Goal: Find specific page/section: Find specific page/section

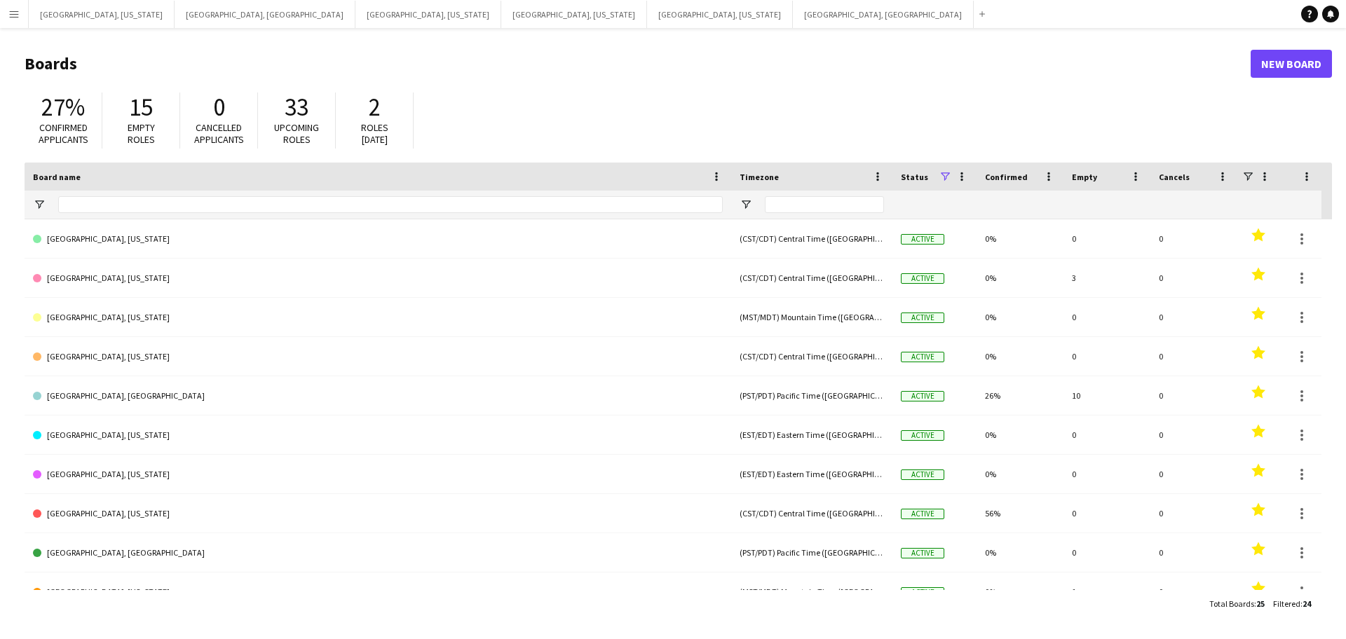
click at [0, 13] on button "Menu" at bounding box center [14, 14] width 28 height 28
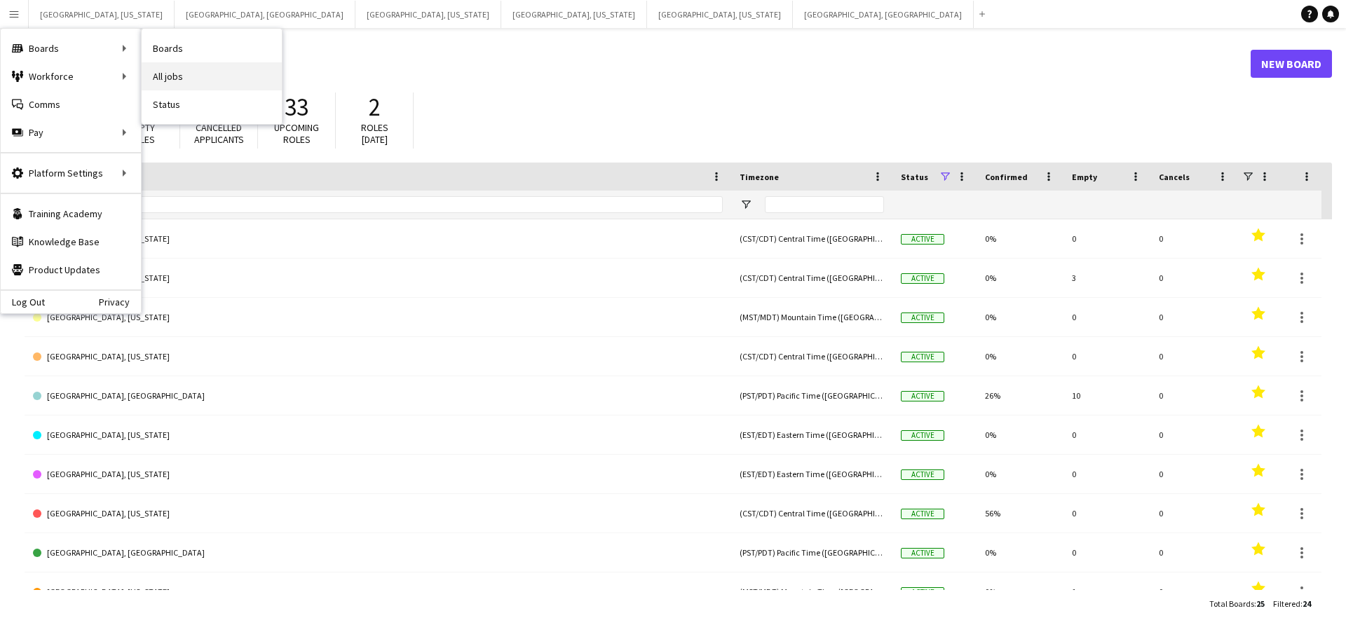
click at [156, 73] on link "All jobs" at bounding box center [212, 76] width 140 height 28
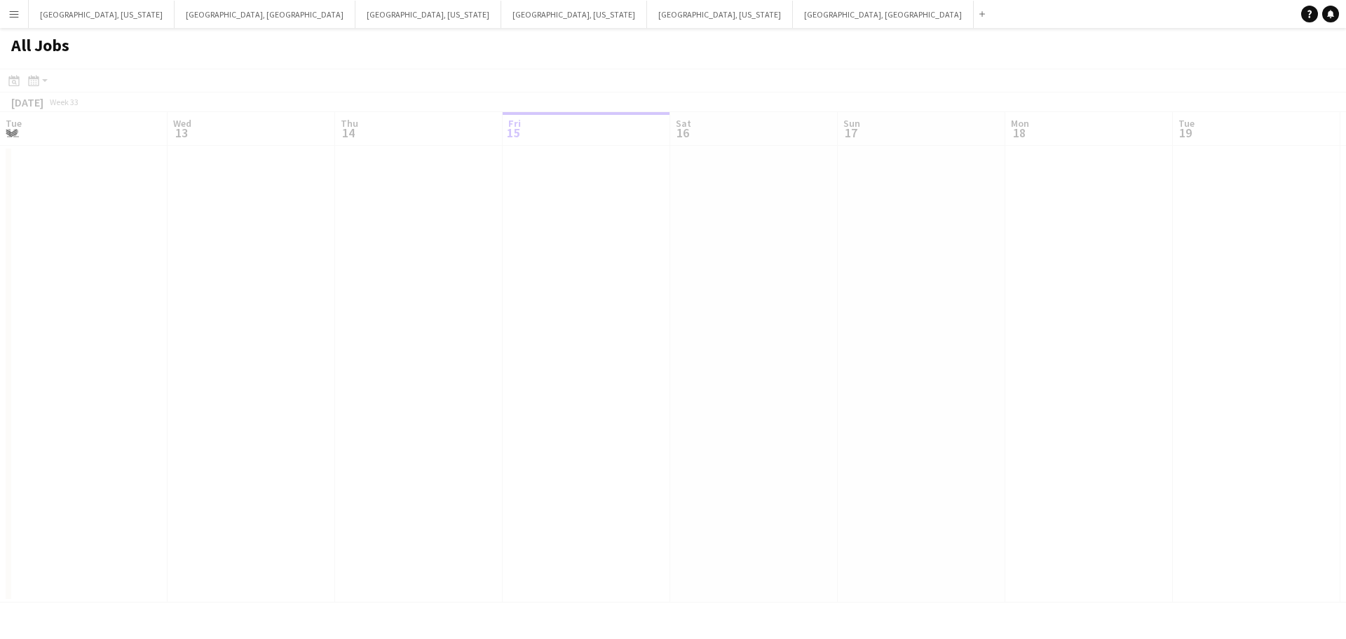
scroll to position [0, 335]
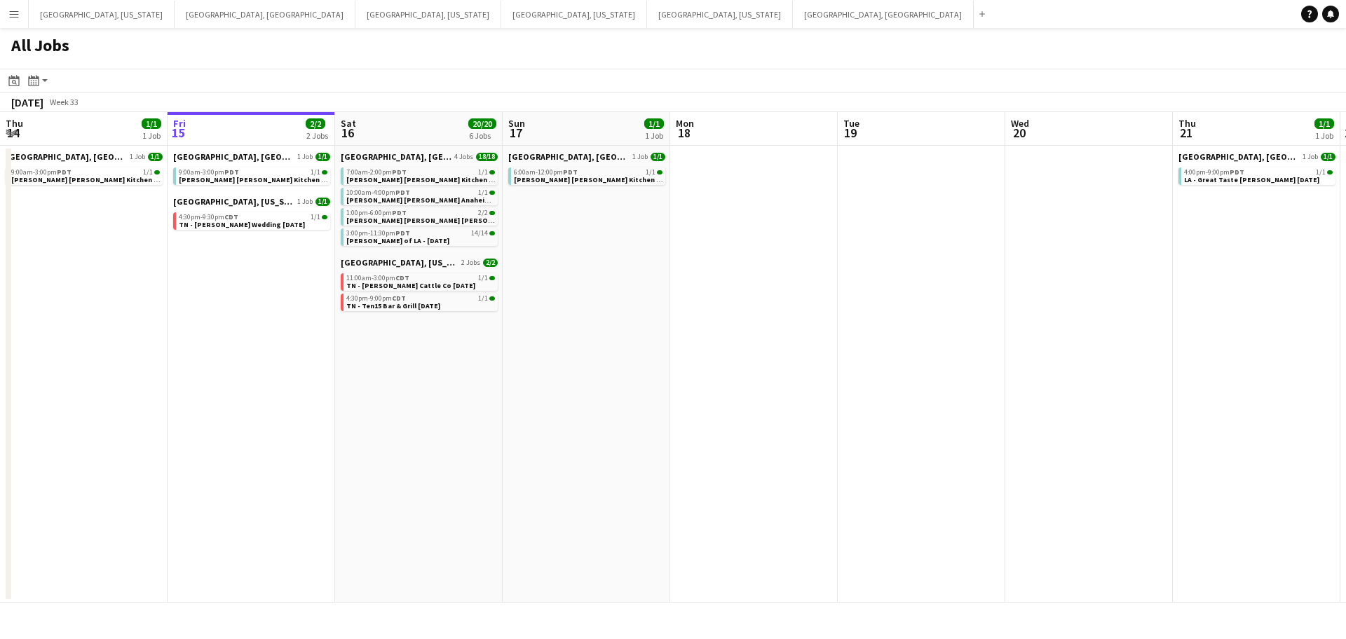
click at [588, 489] on app-calendar-viewport "Tue 12 1/3 1 Job Wed 13 2/2 1 Job Thu 14 1/1 1 Job Fri 15 2/2 2 Jobs Sat 16 20/…" at bounding box center [673, 357] width 1346 height 491
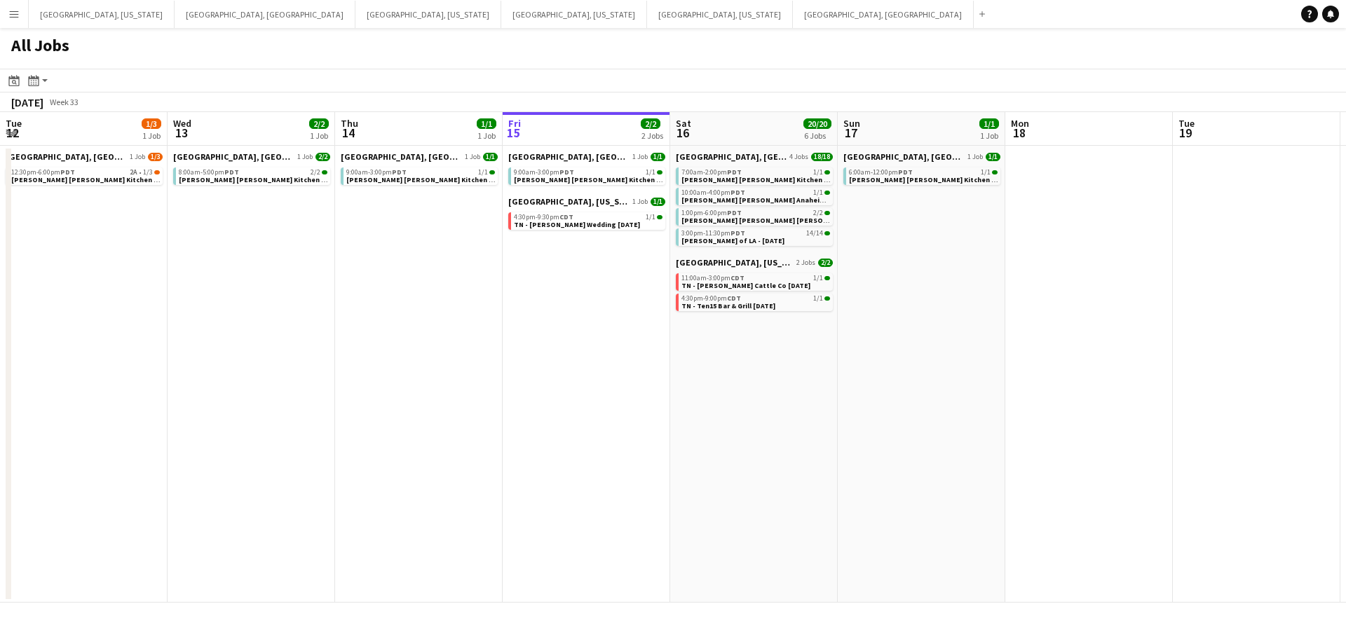
scroll to position [0, 472]
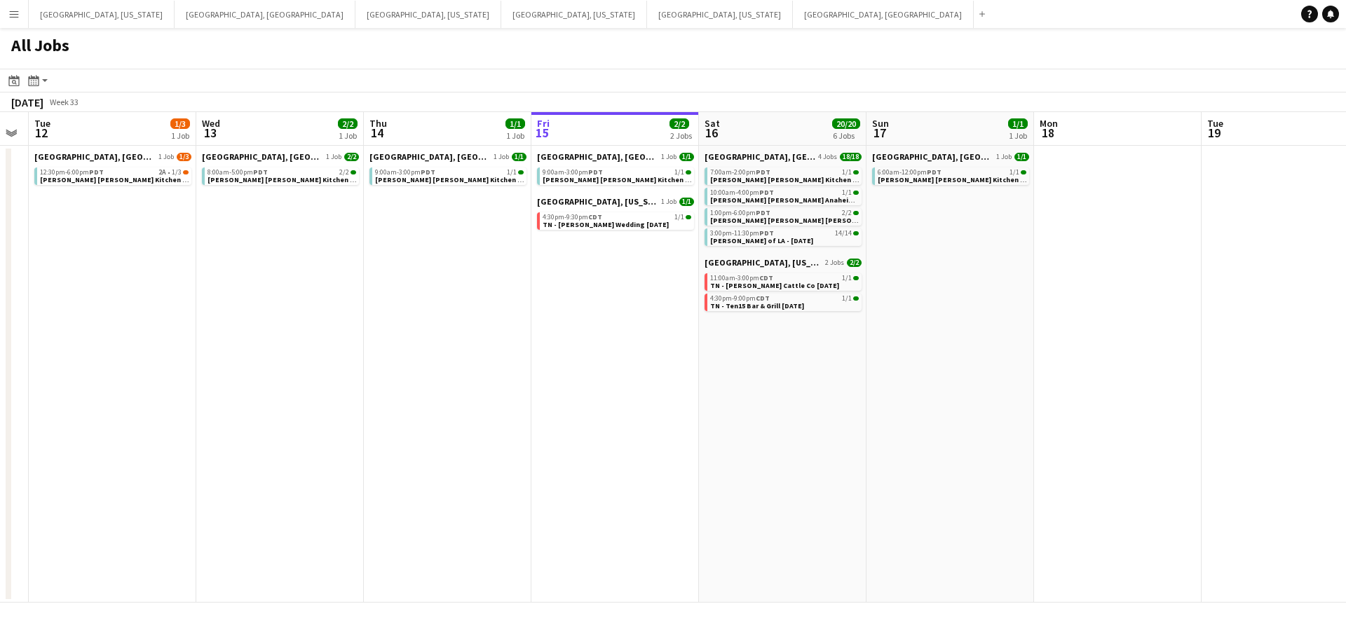
drag, startPoint x: 473, startPoint y: 439, endPoint x: 639, endPoint y: 429, distance: 165.8
click at [639, 429] on app-calendar-viewport "Sun 10 Mon 11 Tue 12 1/3 1 Job Wed 13 2/2 1 Job Thu 14 1/1 1 Job Fri 15 2/2 2 J…" at bounding box center [673, 357] width 1346 height 491
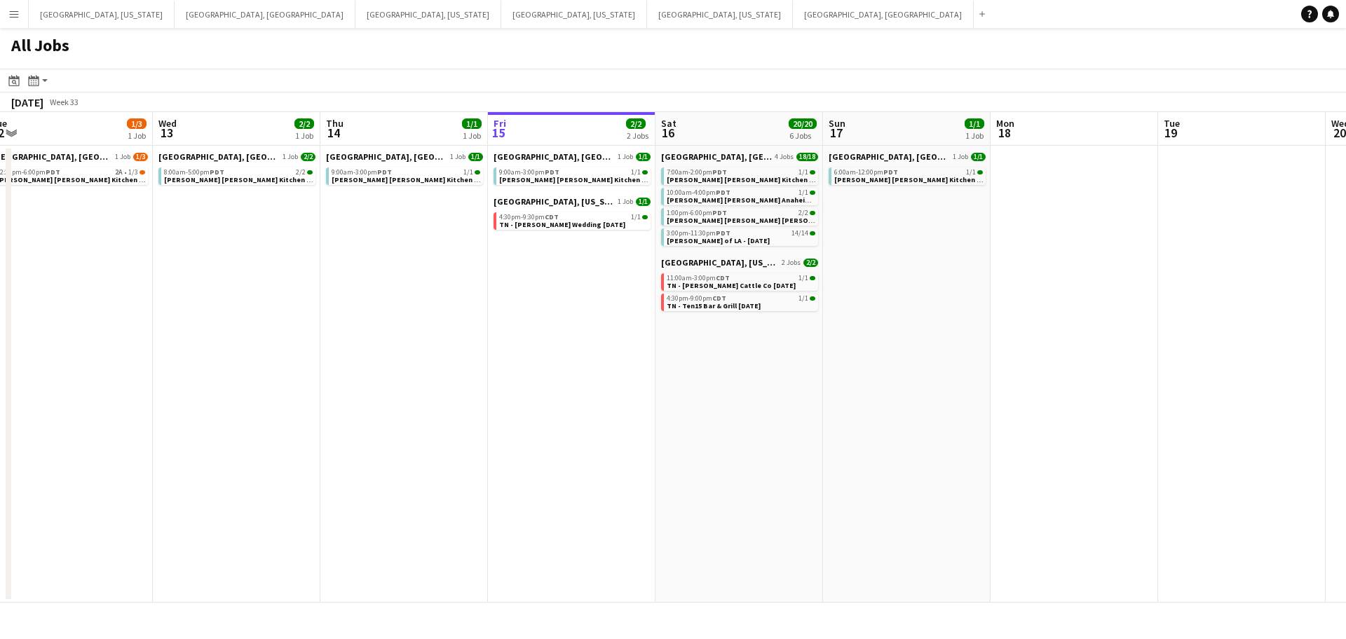
scroll to position [0, 367]
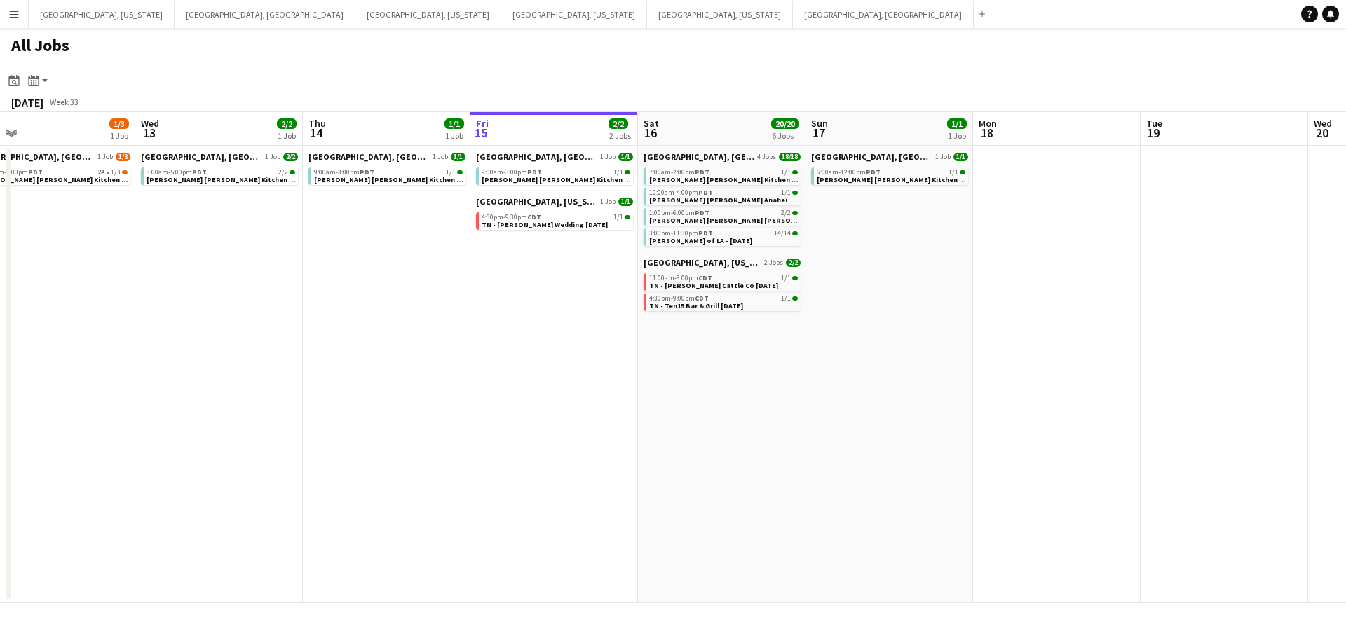
drag, startPoint x: 624, startPoint y: 429, endPoint x: 563, endPoint y: 428, distance: 61.0
click at [563, 428] on app-calendar-viewport "Sun 10 Mon 11 Tue 12 1/3 1 Job Wed 13 2/2 1 Job Thu 14 1/1 1 Job Fri 15 2/2 2 J…" at bounding box center [673, 357] width 1346 height 491
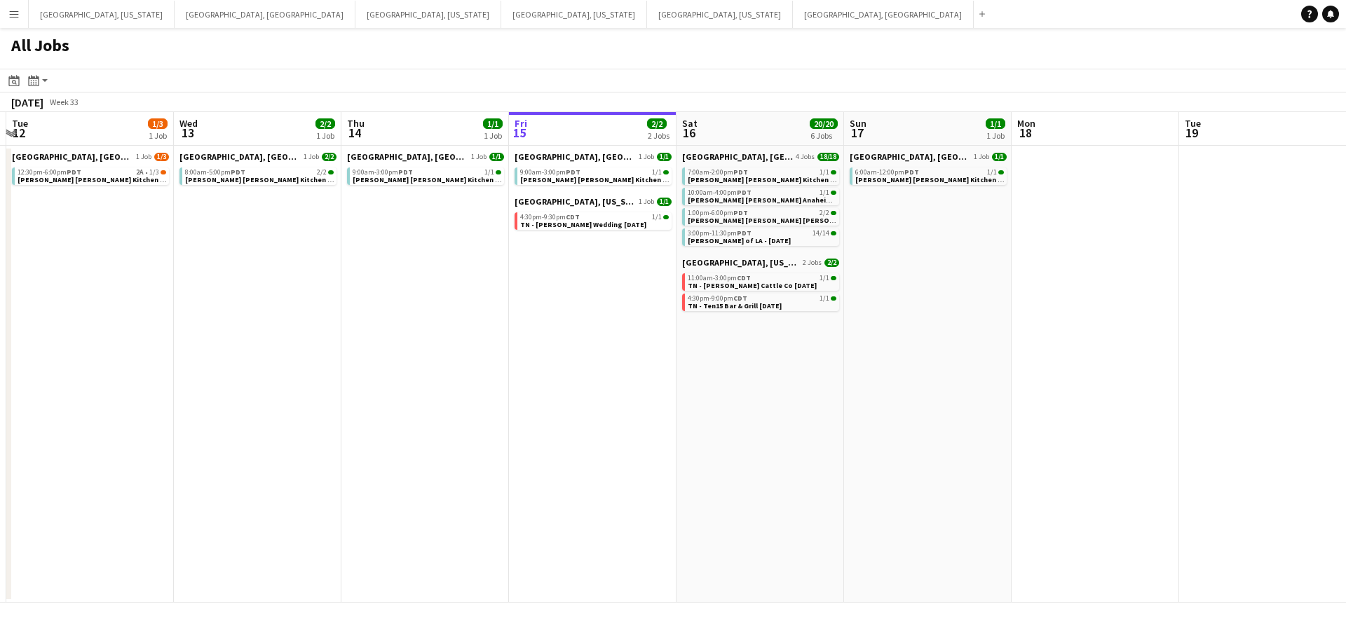
drag, startPoint x: 690, startPoint y: 414, endPoint x: 727, endPoint y: 405, distance: 38.3
click at [727, 405] on app-calendar-viewport "Sun 10 Mon 11 Tue 12 1/3 1 Job Wed 13 2/2 1 Job Thu 14 1/1 1 Job Fri 15 2/2 2 J…" at bounding box center [673, 357] width 1346 height 491
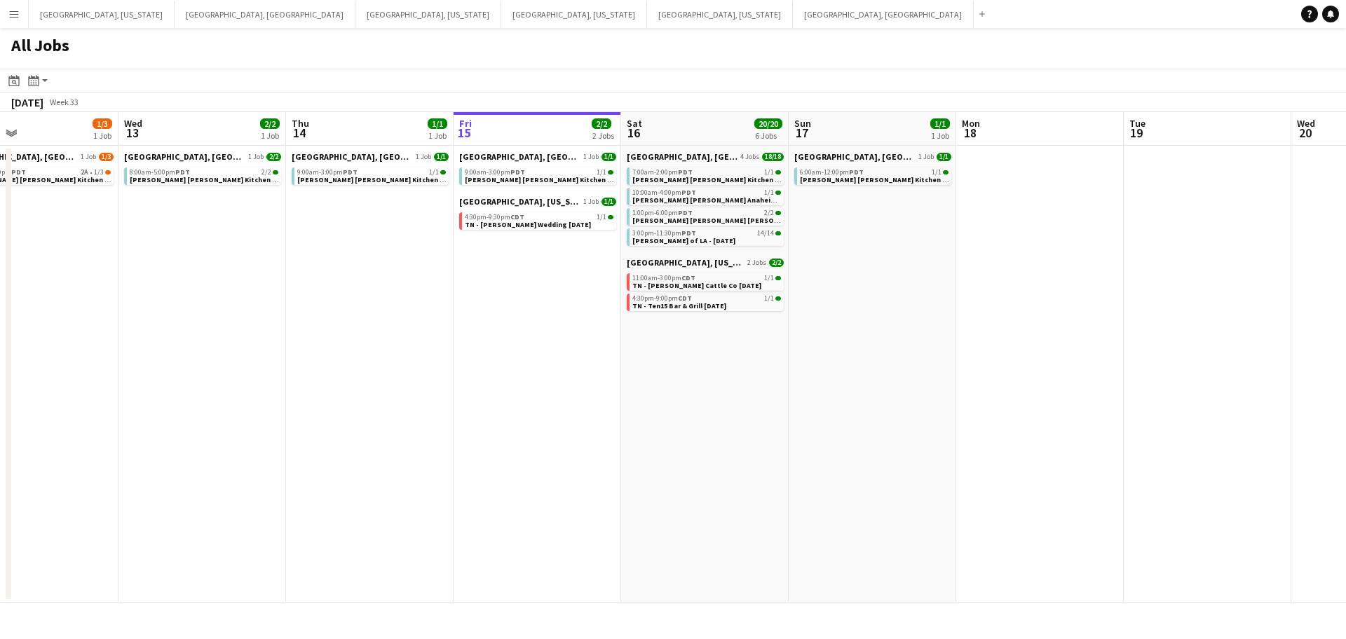
drag, startPoint x: 686, startPoint y: 417, endPoint x: 790, endPoint y: 401, distance: 105.0
click at [790, 401] on app-calendar-viewport "Sun 10 Mon 11 Tue 12 1/3 1 Job Wed 13 2/2 1 Job Thu 14 1/1 1 Job Fri 15 2/2 2 J…" at bounding box center [673, 357] width 1346 height 491
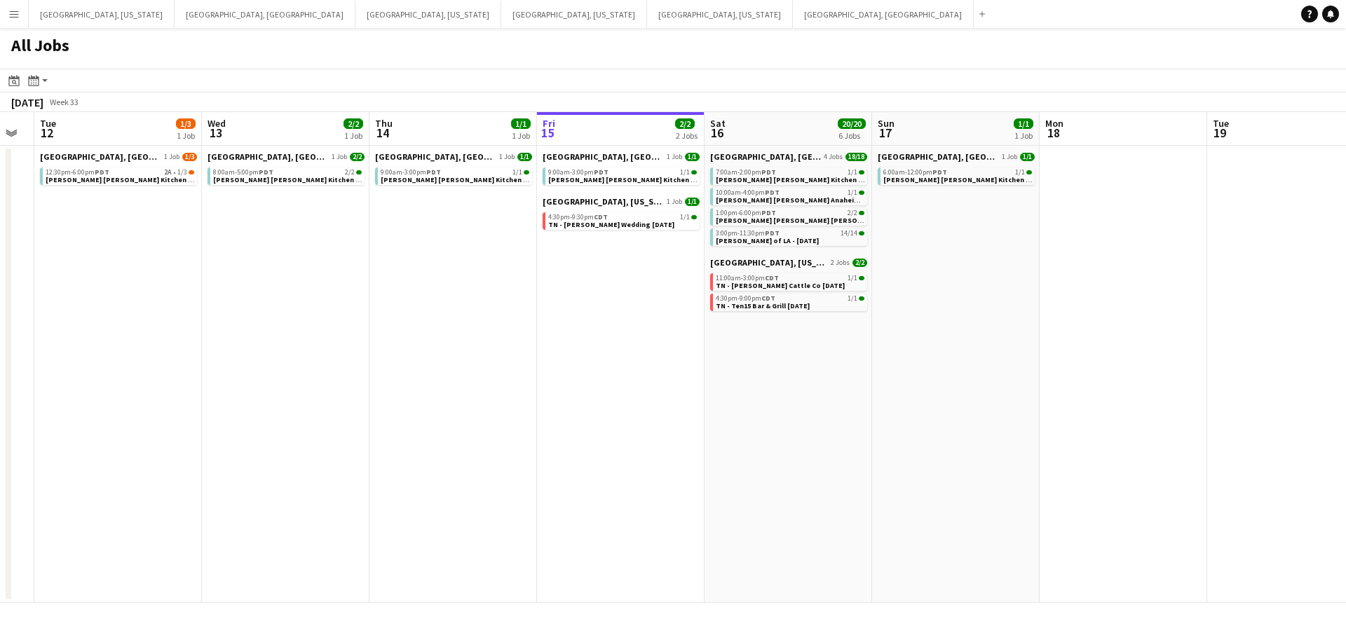
scroll to position [0, 513]
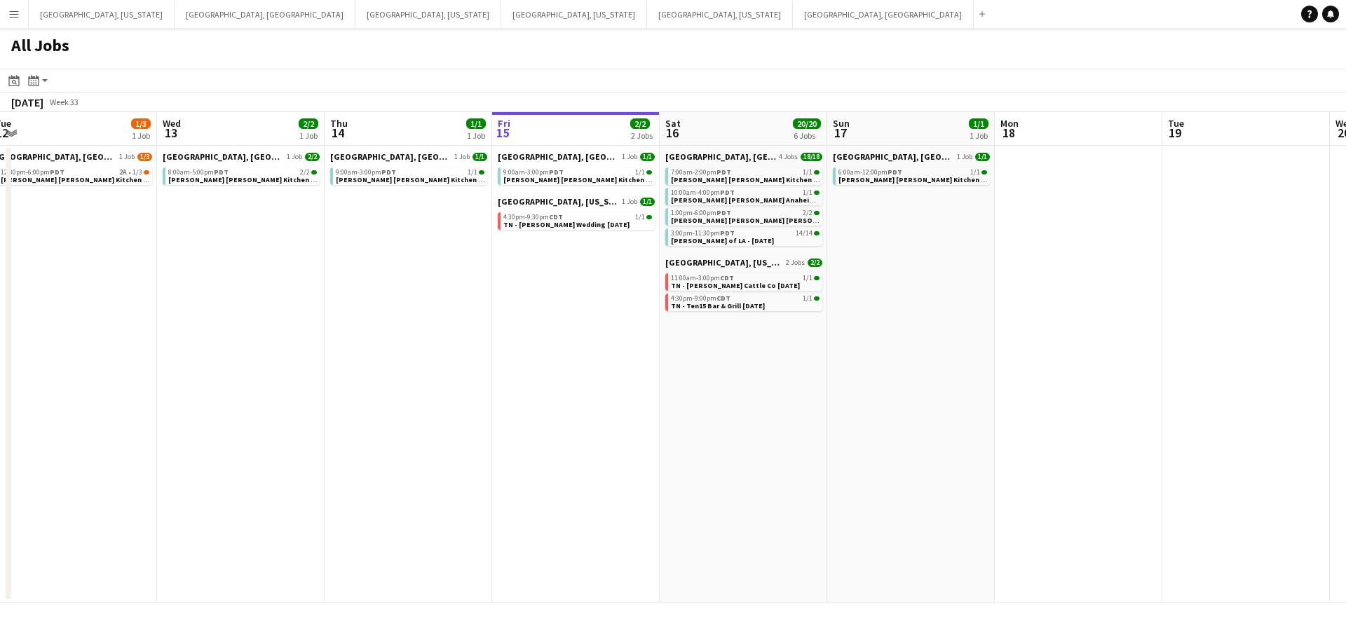
drag, startPoint x: 777, startPoint y: 401, endPoint x: 648, endPoint y: 393, distance: 129.2
click at [648, 393] on app-calendar-viewport "Sat 9 16/16 5 Jobs Sun 10 Mon 11 Tue 12 1/3 1 Job Wed 13 2/2 1 Job Thu 14 1/1 1…" at bounding box center [673, 357] width 1346 height 491
